Goal: Task Accomplishment & Management: Manage account settings

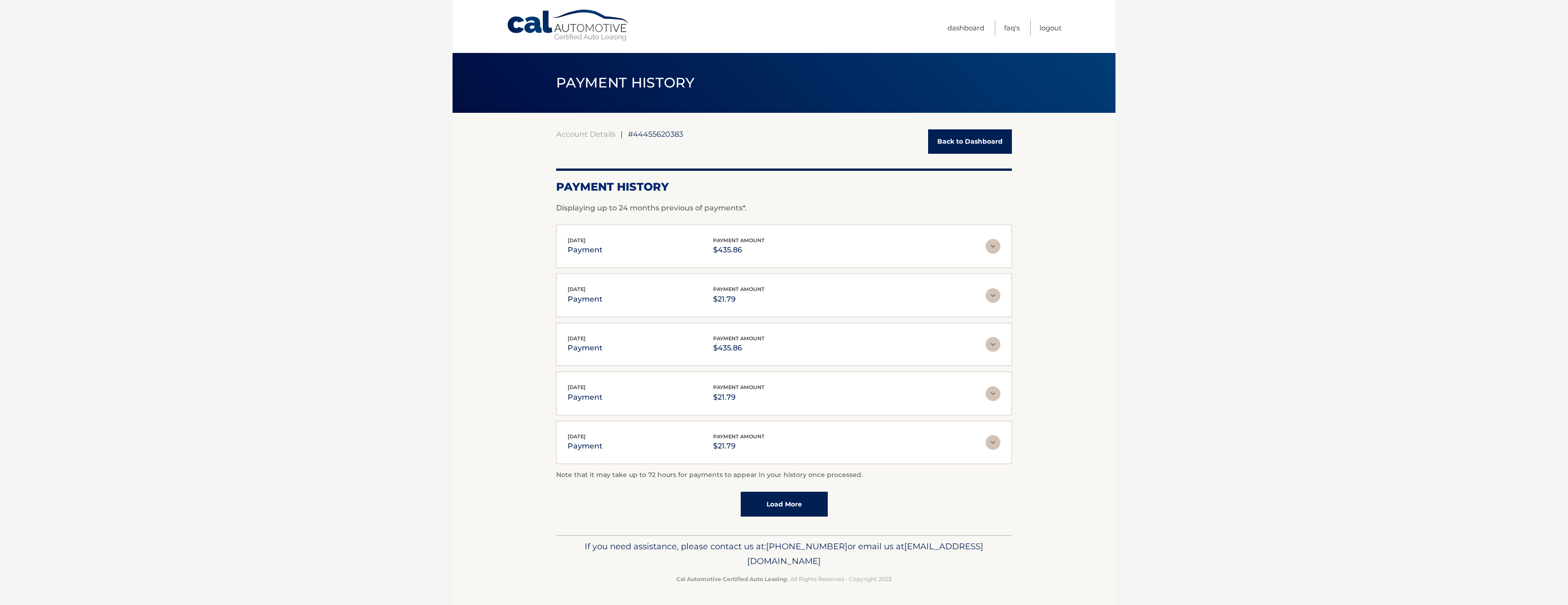
click at [557, 22] on link "Cal Automotive" at bounding box center [569, 25] width 124 height 33
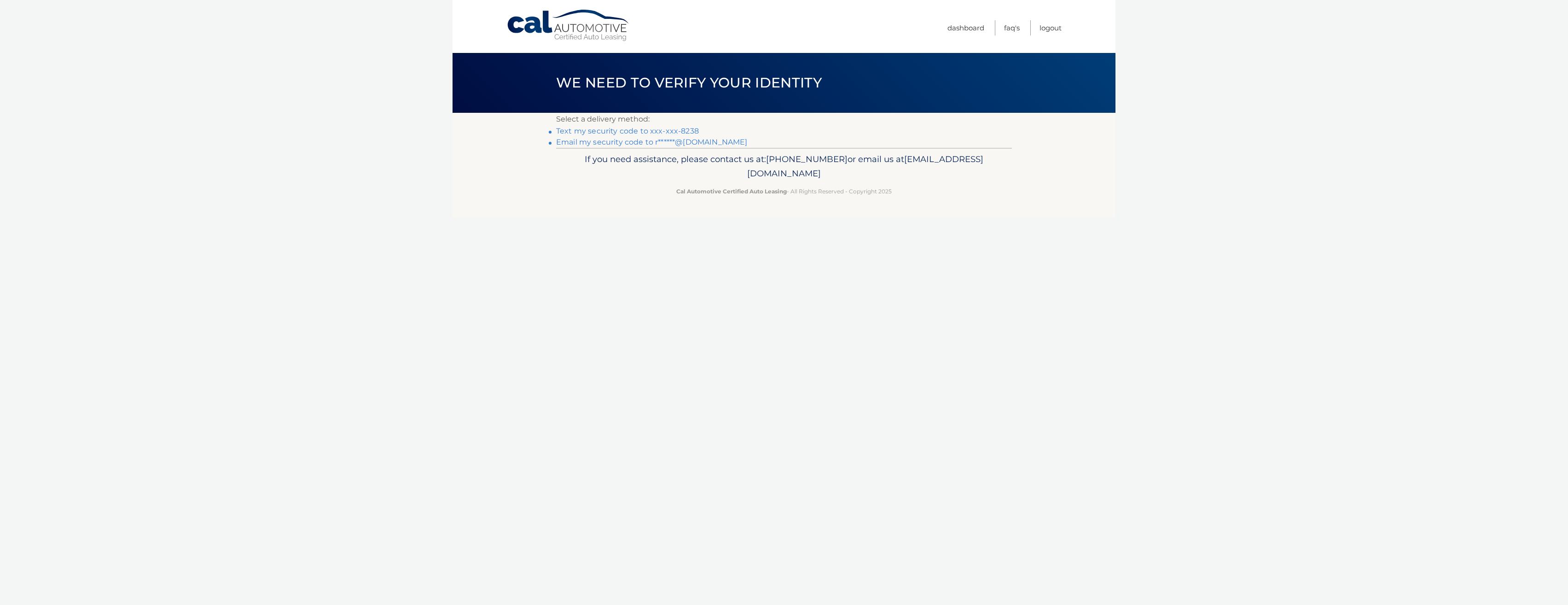
click at [670, 129] on link "Text my security code to xxx-xxx-8238" at bounding box center [627, 131] width 143 height 9
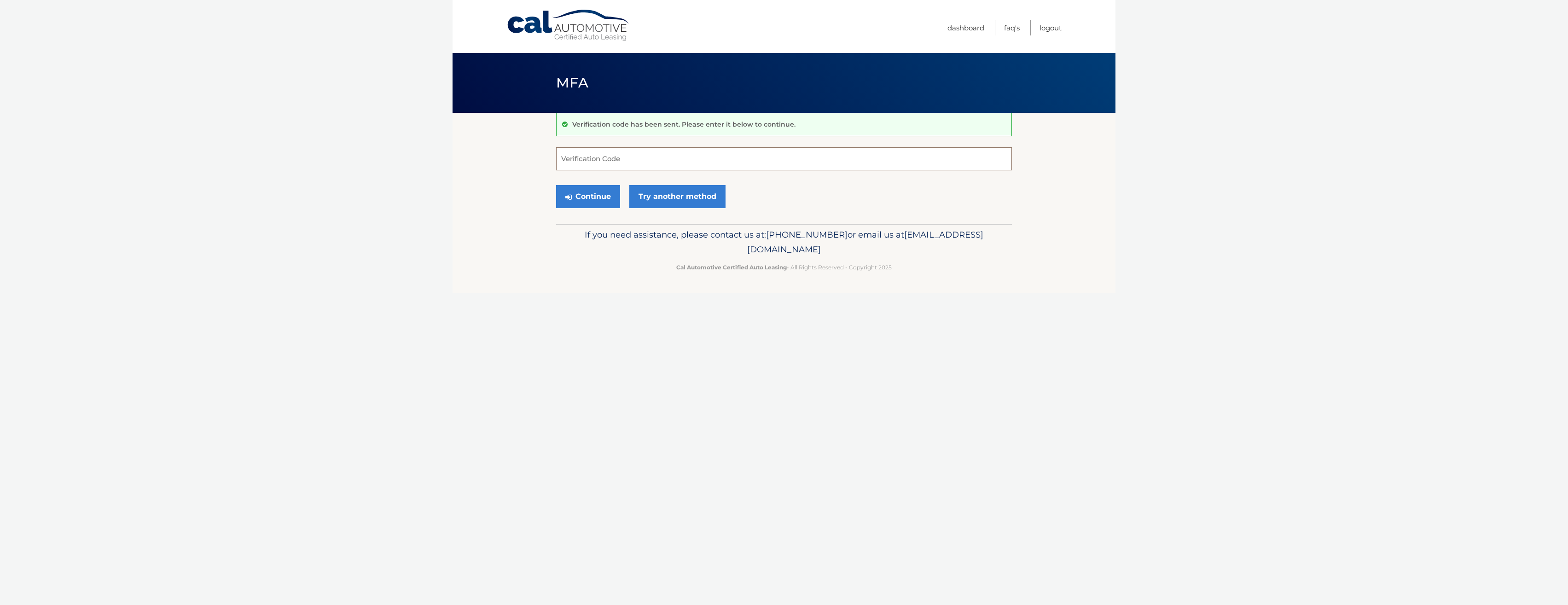
click at [592, 158] on input "Verification Code" at bounding box center [784, 158] width 456 height 23
type input "414967"
click at [592, 193] on button "Continue" at bounding box center [588, 196] width 64 height 23
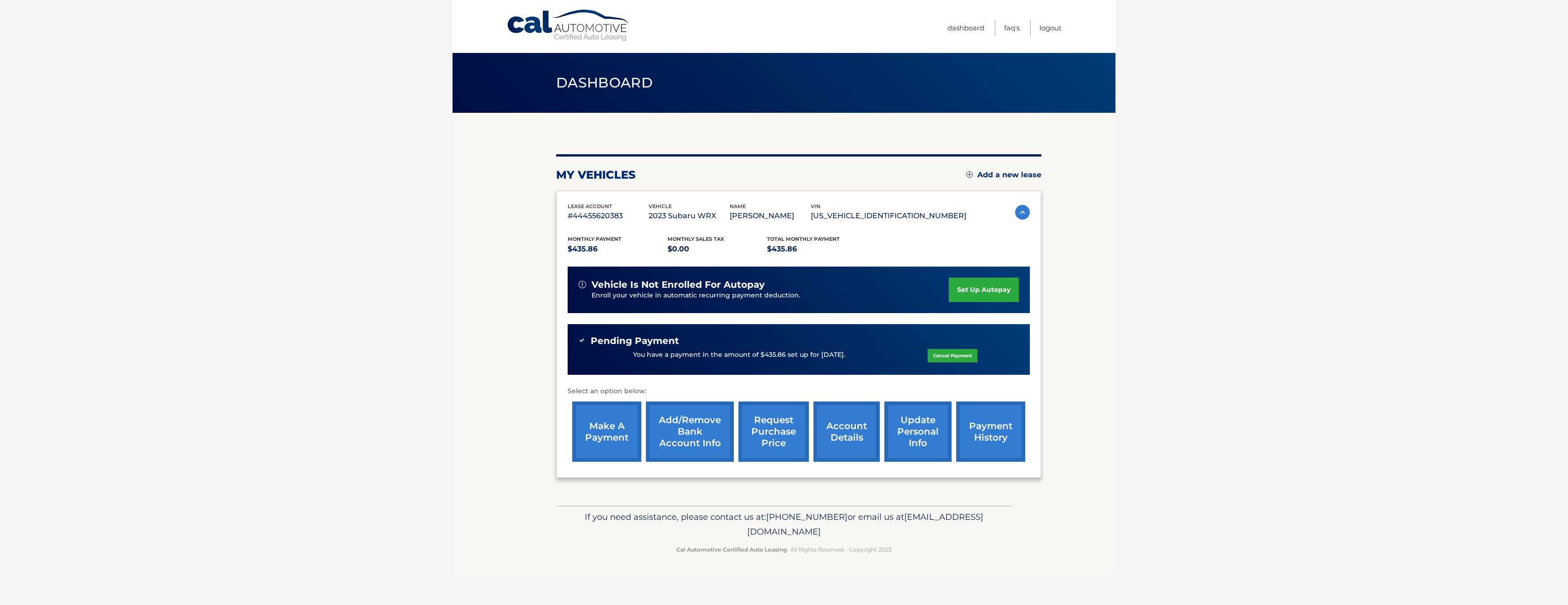
click at [1167, 347] on body "Cal Automotive Menu Dashboard FAQ's Logout" at bounding box center [784, 302] width 1568 height 605
click at [1166, 347] on body "Cal Automotive Menu Dashboard FAQ's Logout" at bounding box center [784, 302] width 1568 height 605
